Goal: Information Seeking & Learning: Check status

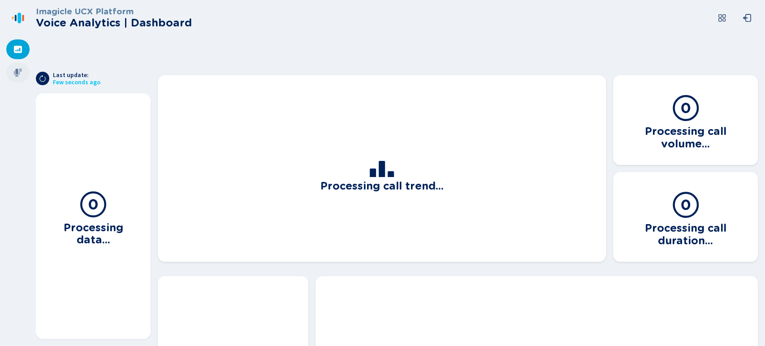
click at [21, 77] on div at bounding box center [17, 73] width 23 height 20
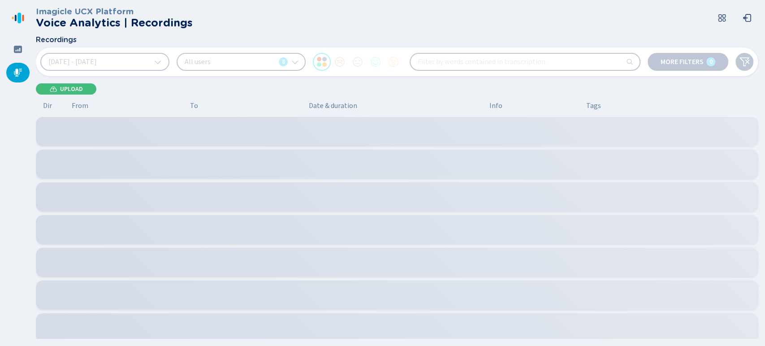
click at [145, 64] on button "[DATE] - [DATE]" at bounding box center [104, 62] width 129 height 18
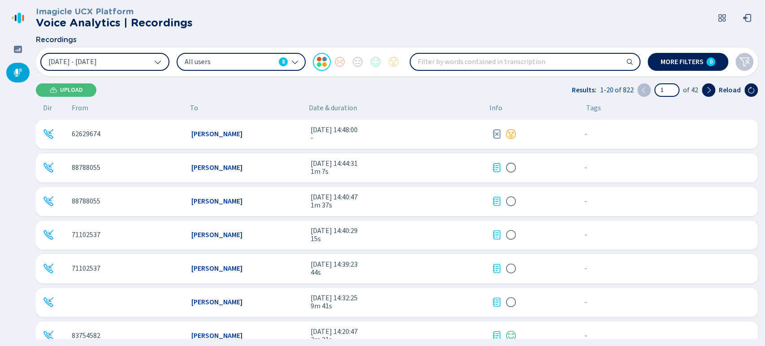
click at [157, 64] on icon at bounding box center [157, 61] width 7 height 7
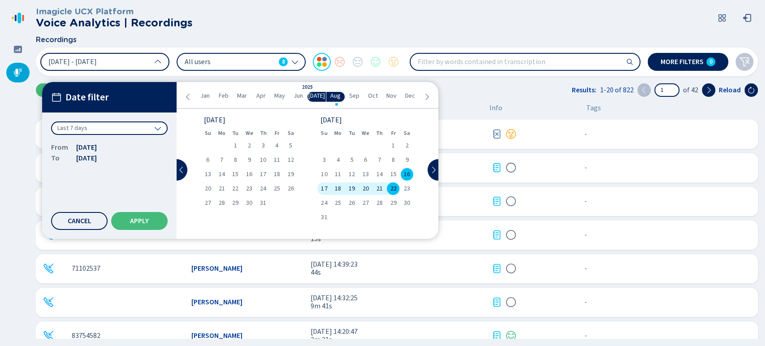
click at [379, 187] on span "21" at bounding box center [379, 188] width 6 height 6
click at [148, 214] on button "Apply" at bounding box center [139, 221] width 56 height 18
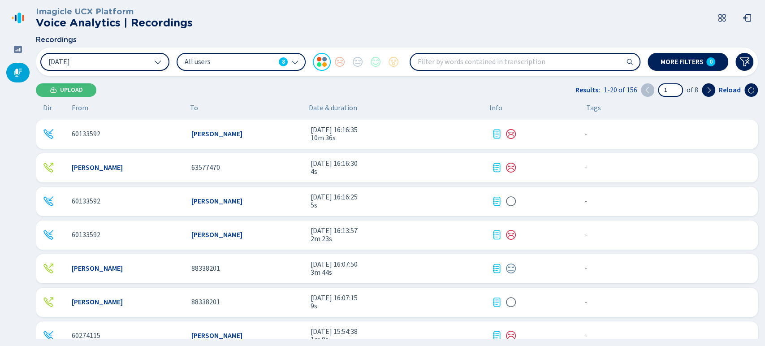
click at [247, 64] on span "All users" at bounding box center [230, 62] width 90 height 10
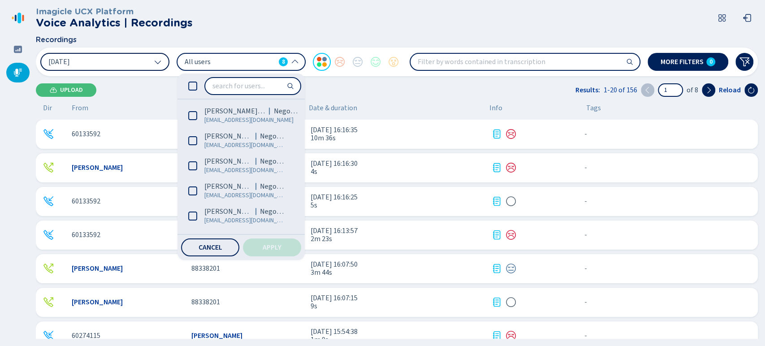
scroll to position [73, 0]
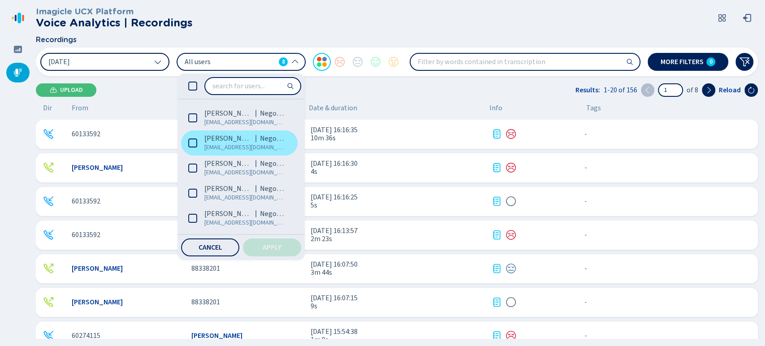
click at [236, 141] on div "[PERSON_NAME]" at bounding box center [244, 138] width 81 height 9
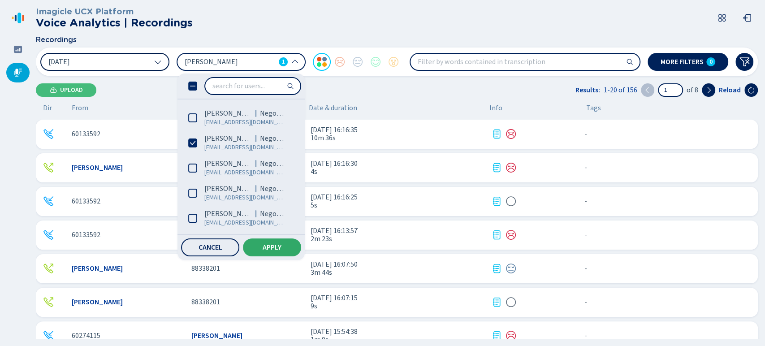
click at [267, 242] on button "Apply" at bounding box center [272, 247] width 58 height 18
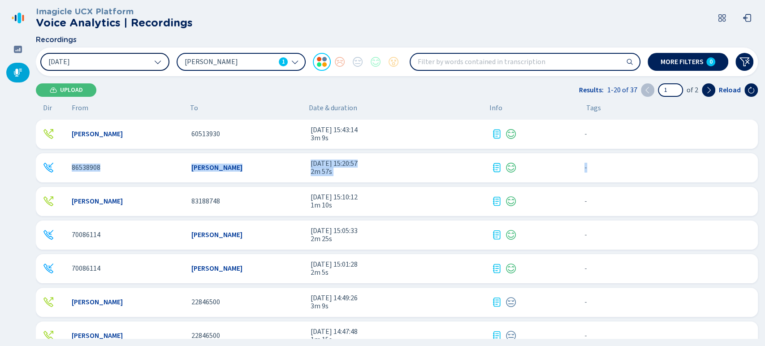
drag, startPoint x: 761, startPoint y: 142, endPoint x: 761, endPoint y: 151, distance: 9.0
click at [761, 151] on div "Imagicle UCX Platform Voice Analytics | Recordings Recordings [DATE] [PERSON_NA…" at bounding box center [400, 173] width 729 height 346
click at [708, 90] on icon at bounding box center [708, 89] width 7 height 7
type input "2"
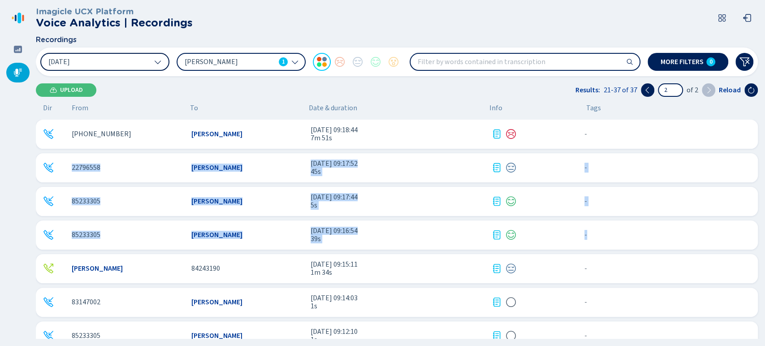
drag, startPoint x: 761, startPoint y: 133, endPoint x: 764, endPoint y: 217, distance: 84.7
click at [764, 217] on div "Imagicle UCX Platform Voice Analytics | Recordings Recordings [DATE] [PERSON_NA…" at bounding box center [400, 173] width 729 height 346
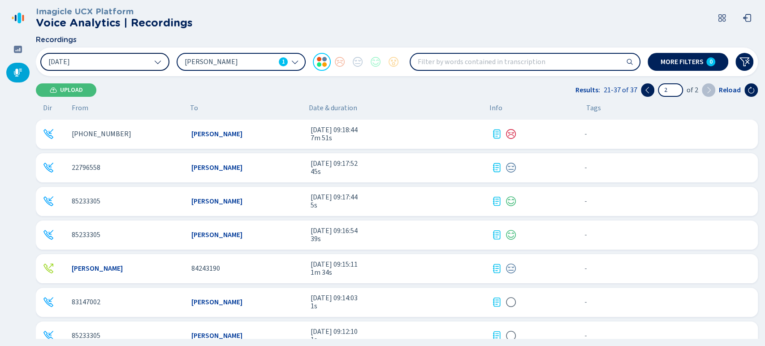
click at [337, 129] on span "[DATE] 09:18:44" at bounding box center [396, 130] width 173 height 8
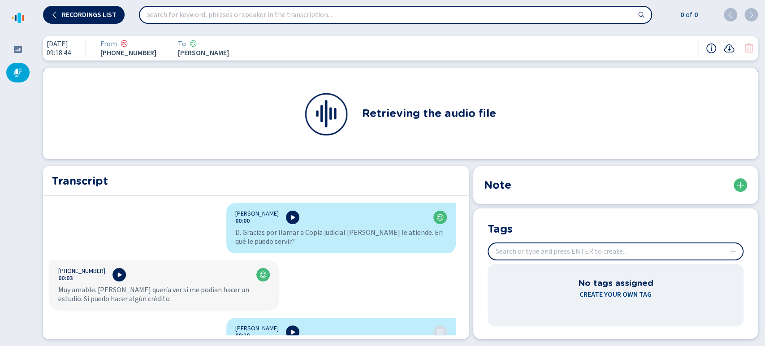
click at [0, 189] on nav at bounding box center [18, 173] width 36 height 346
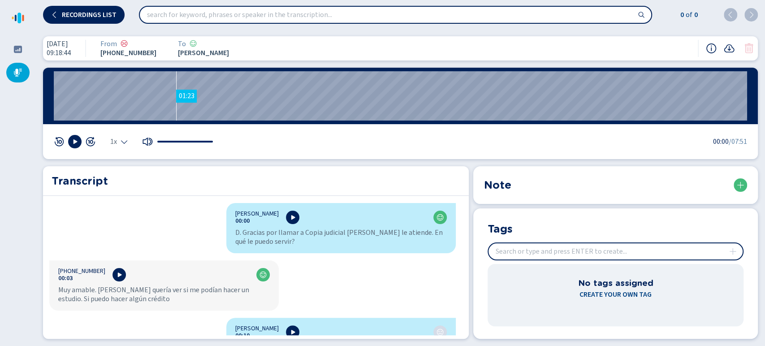
click at [173, 111] on wave "01:23" at bounding box center [400, 95] width 693 height 49
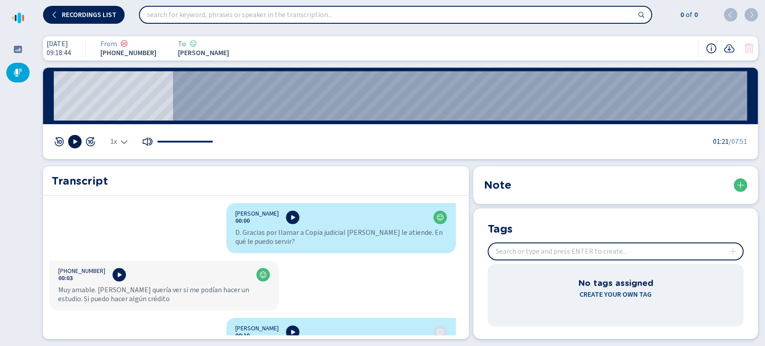
click at [76, 144] on icon at bounding box center [74, 141] width 7 height 7
click at [115, 141] on span "1x" at bounding box center [113, 141] width 7 height 7
click at [122, 108] on li "1.5x" at bounding box center [121, 114] width 21 height 14
click at [203, 98] on wave "01:41" at bounding box center [400, 95] width 693 height 49
click at [127, 147] on div "1.5x" at bounding box center [136, 141] width 165 height 13
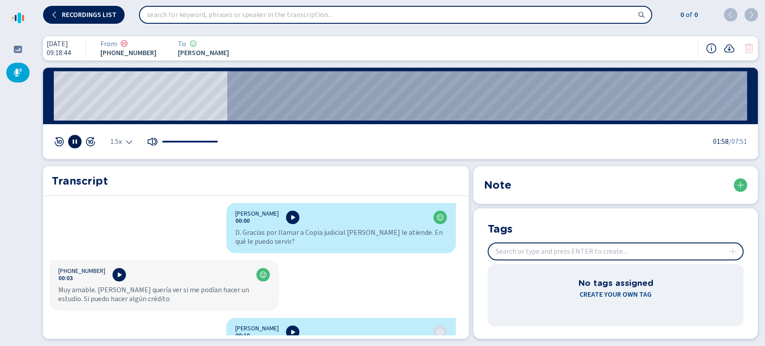
click at [127, 146] on div "1.5x" at bounding box center [136, 141] width 165 height 13
click at [127, 141] on icon "Select the playback speed" at bounding box center [129, 143] width 6 height 4
click at [121, 128] on li "2x" at bounding box center [121, 128] width 21 height 14
click at [121, 144] on icon "Select the playback speed" at bounding box center [123, 141] width 7 height 7
click at [118, 114] on li "1.5x" at bounding box center [121, 114] width 21 height 14
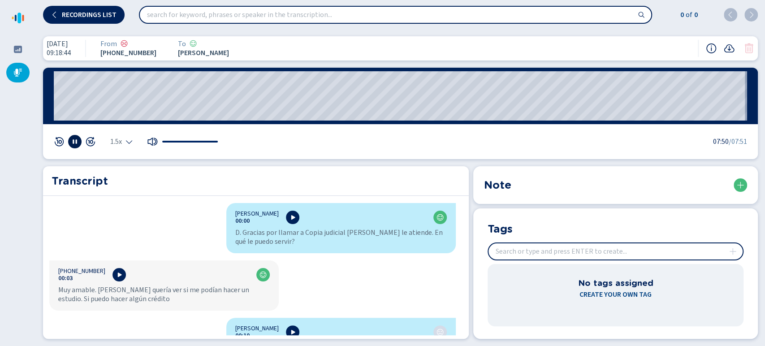
click at [76, 139] on icon at bounding box center [74, 141] width 7 height 7
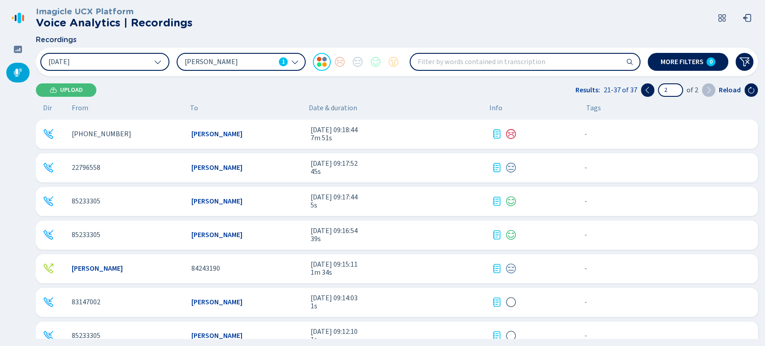
click at [273, 62] on span "[PERSON_NAME]" at bounding box center [230, 62] width 90 height 10
click at [146, 61] on button "[DATE]" at bounding box center [104, 62] width 129 height 18
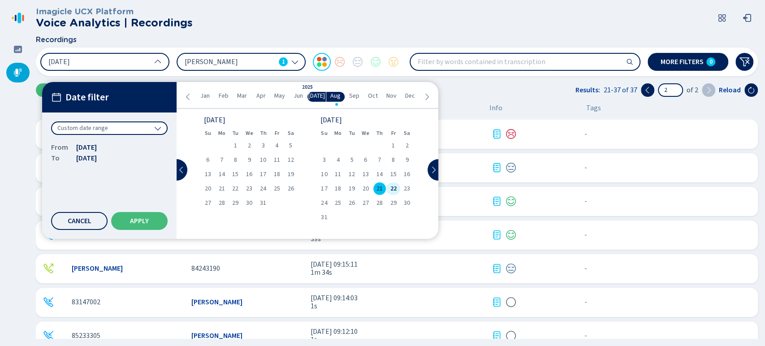
click at [393, 186] on span "22" at bounding box center [393, 188] width 6 height 6
click at [378, 193] on div "21" at bounding box center [379, 188] width 14 height 13
click at [392, 185] on span "22" at bounding box center [393, 188] width 6 height 6
click at [141, 214] on button "Apply" at bounding box center [139, 221] width 56 height 18
type input "1"
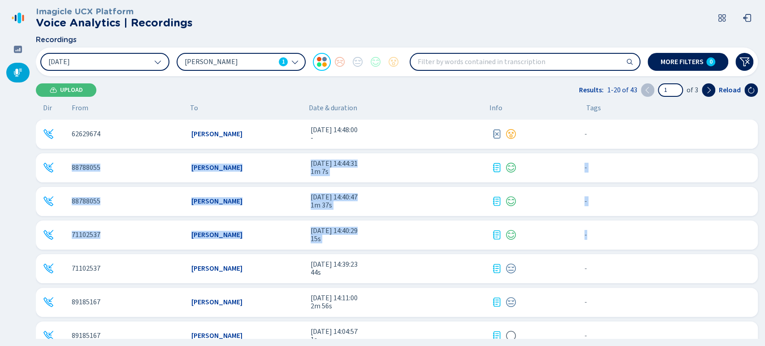
drag, startPoint x: 762, startPoint y: 135, endPoint x: 757, endPoint y: 228, distance: 93.3
click at [757, 228] on div "Imagicle UCX Platform Voice Analytics | Recordings Recordings [DATE] [PERSON_NA…" at bounding box center [400, 173] width 729 height 346
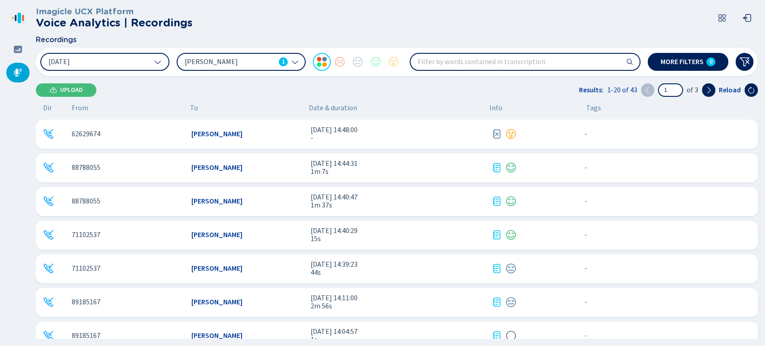
click at [596, 21] on header "Imagicle UCX Platform Voice Analytics | Recordings" at bounding box center [398, 18] width 725 height 36
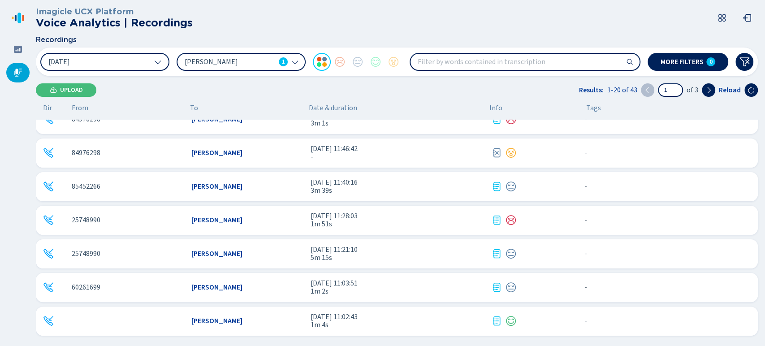
click at [459, 37] on div "Recordings" at bounding box center [397, 42] width 722 height 12
click at [702, 64] on span "More filters" at bounding box center [681, 61] width 43 height 7
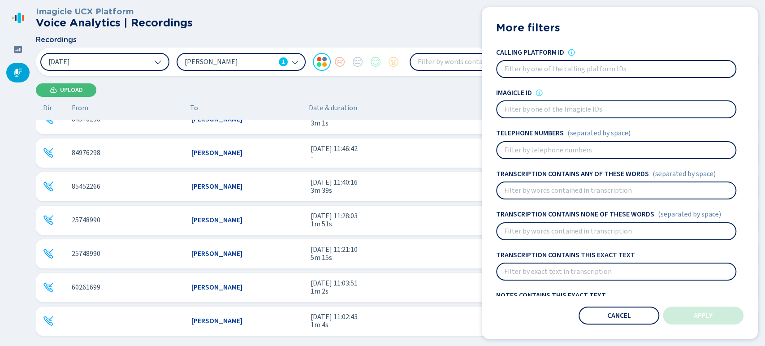
click at [573, 146] on input at bounding box center [616, 150] width 238 height 16
paste input "83425092"
type input "83425092"
click at [685, 316] on button "Apply" at bounding box center [702, 315] width 81 height 18
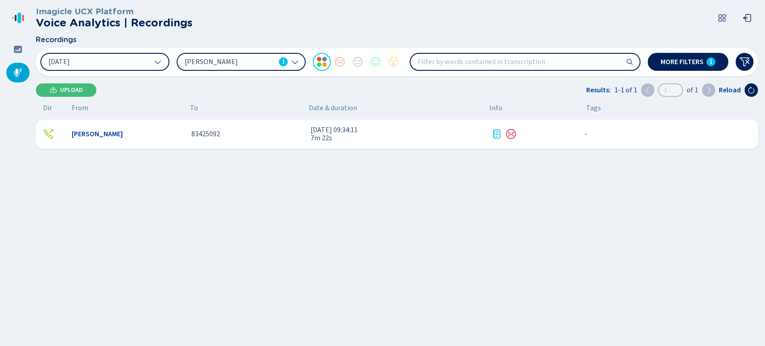
scroll to position [0, 0]
click at [112, 129] on div "[PERSON_NAME] 83425092 [DATE] 09:34:11 7m 22s - {{hiddenTagsCount}} more" at bounding box center [397, 134] width 722 height 29
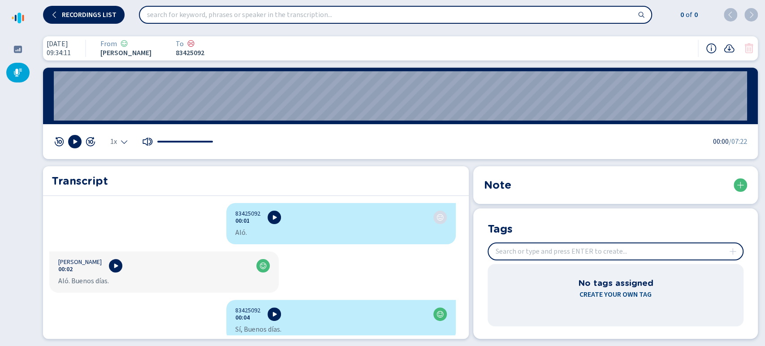
click at [127, 142] on icon "Select the playback speed" at bounding box center [123, 141] width 7 height 7
click at [125, 117] on li "1.5x" at bounding box center [121, 114] width 21 height 14
click at [76, 142] on icon at bounding box center [75, 141] width 4 height 4
click at [73, 148] on button at bounding box center [74, 141] width 13 height 13
